Goal: Find specific page/section: Find specific page/section

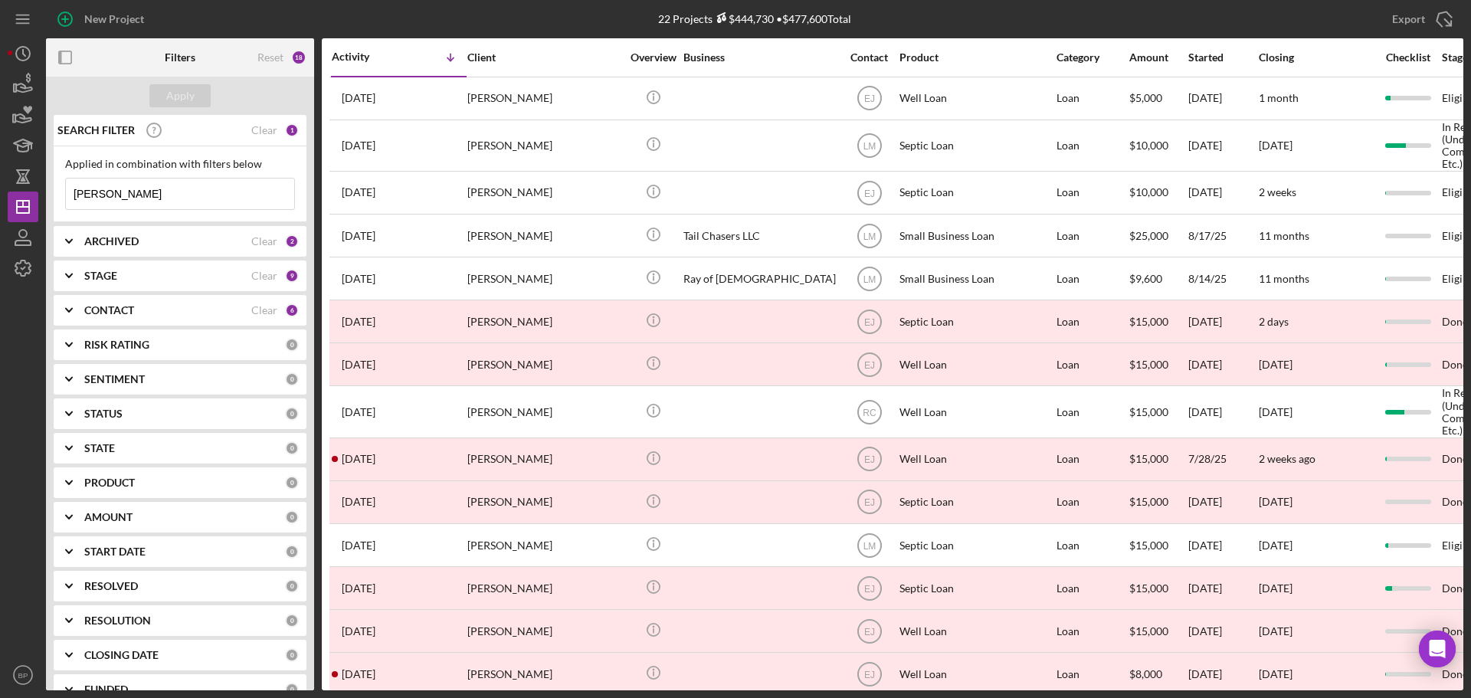
drag, startPoint x: 130, startPoint y: 194, endPoint x: 53, endPoint y: 195, distance: 76.7
click at [53, 195] on div "SEARCH FILTER Clear 1 Applied in combination with filters below [PERSON_NAME] I…" at bounding box center [180, 403] width 268 height 576
click at [271, 54] on div "Reset" at bounding box center [270, 57] width 26 height 12
click at [204, 103] on button "Apply" at bounding box center [179, 95] width 61 height 23
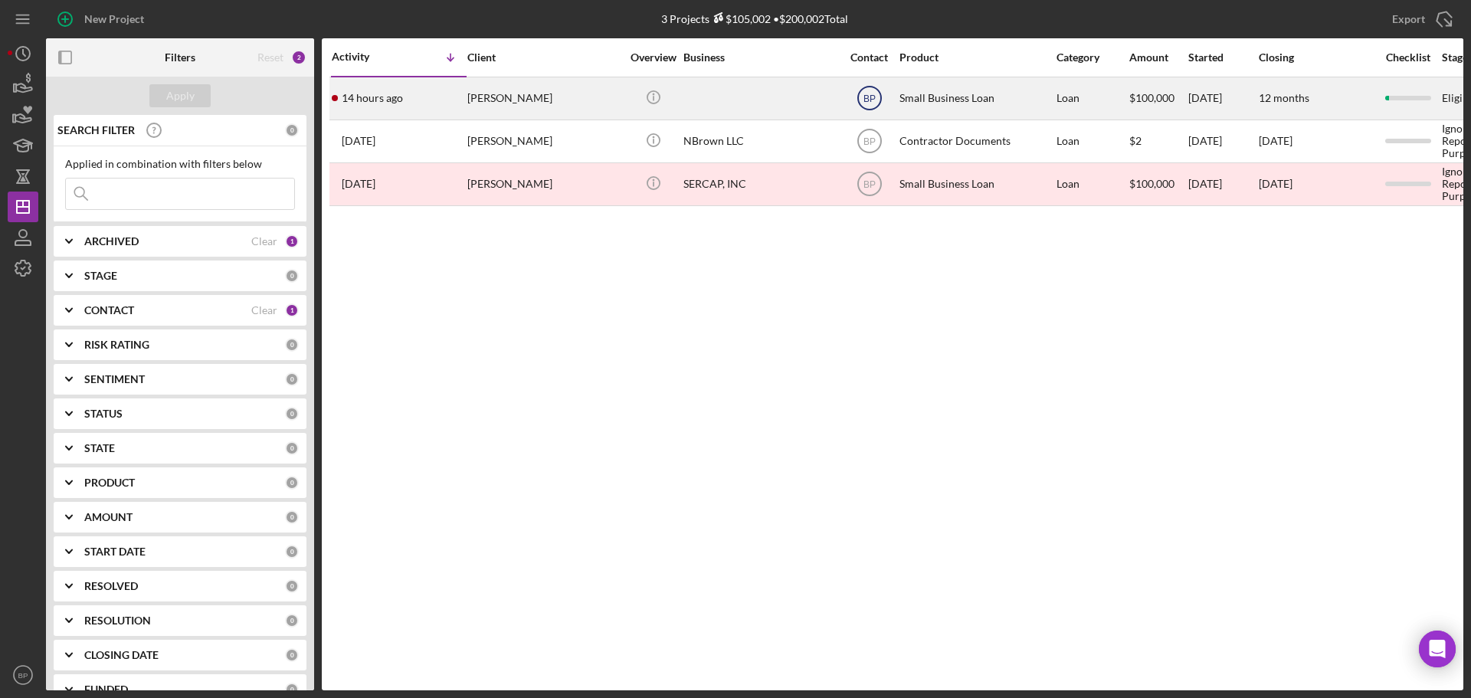
click at [874, 99] on text "BP" at bounding box center [869, 98] width 12 height 11
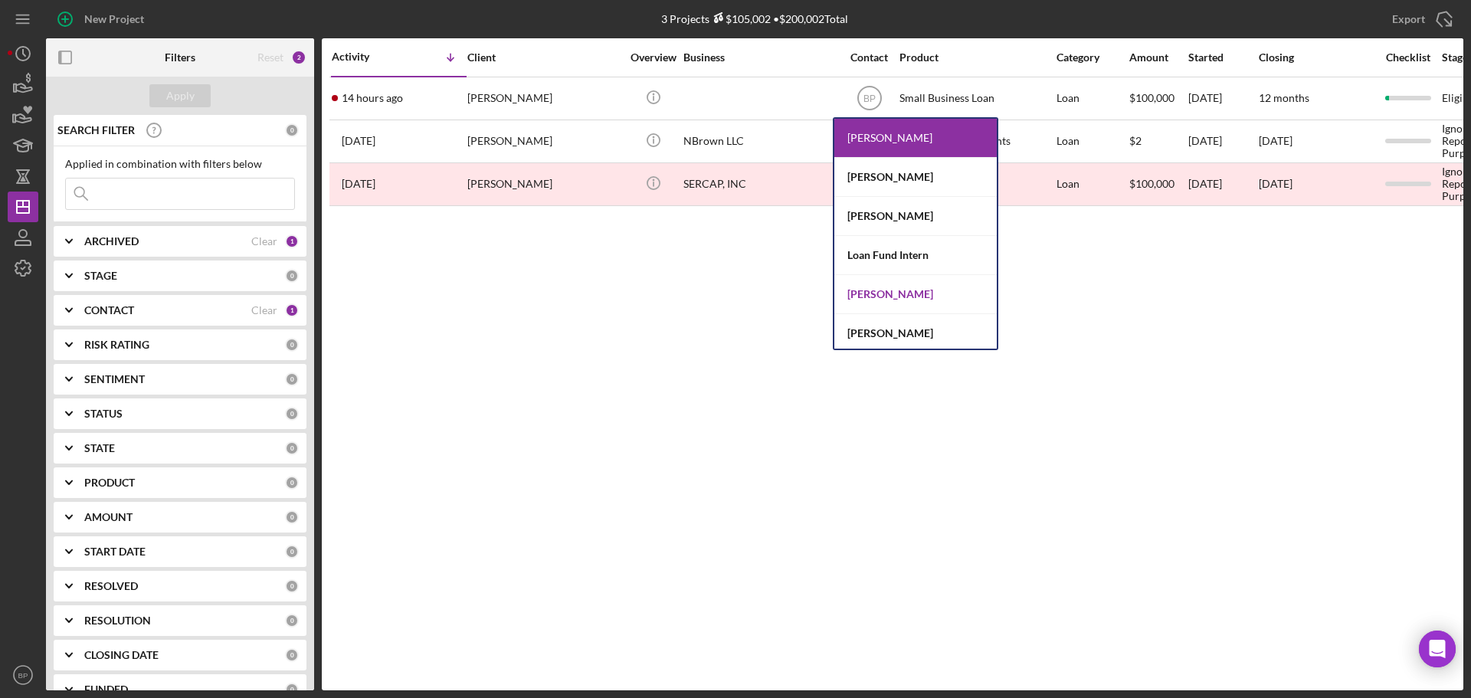
click at [892, 287] on div "[PERSON_NAME]" at bounding box center [916, 294] width 162 height 39
